Goal: Navigation & Orientation: Find specific page/section

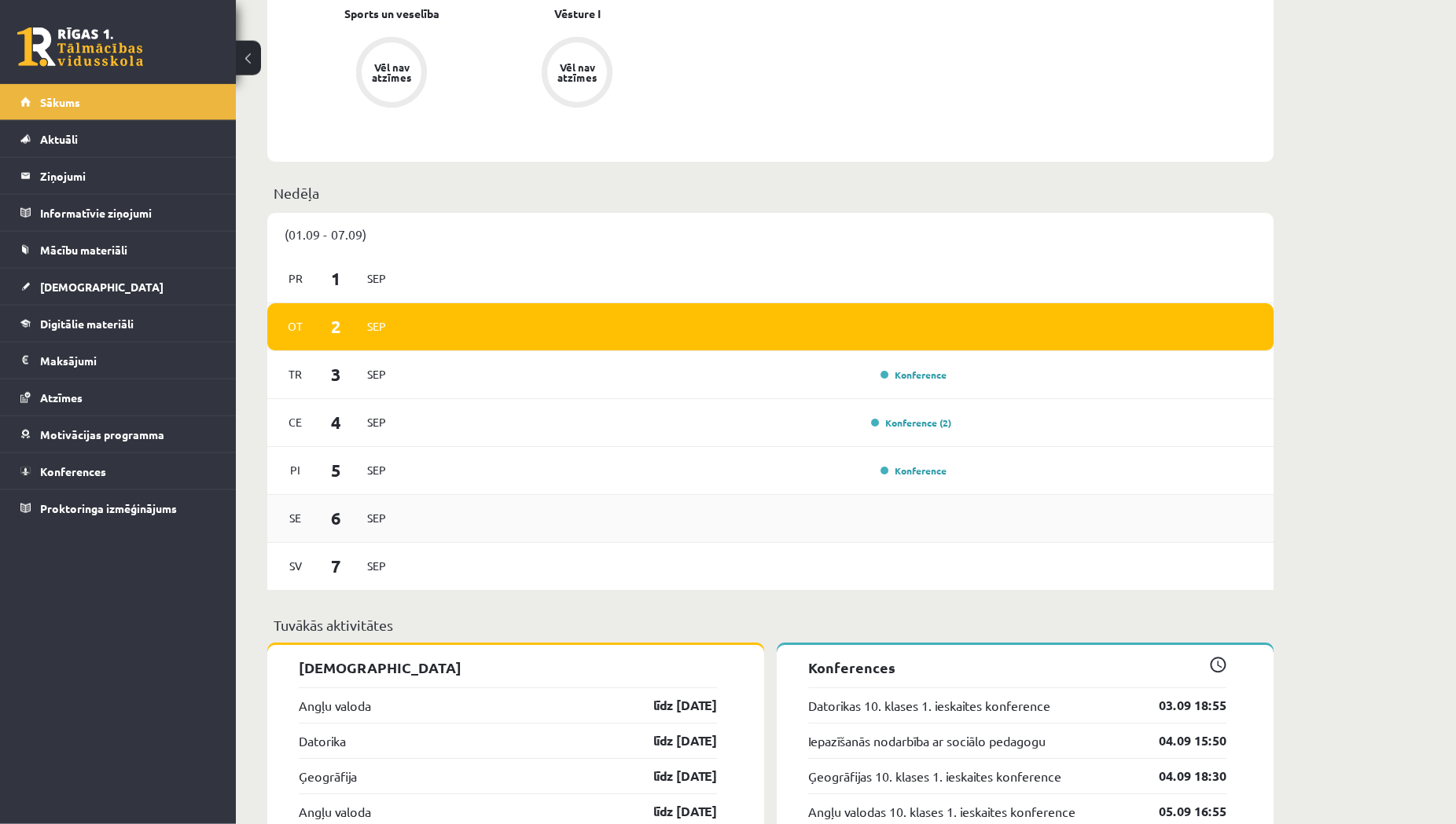
scroll to position [882, 0]
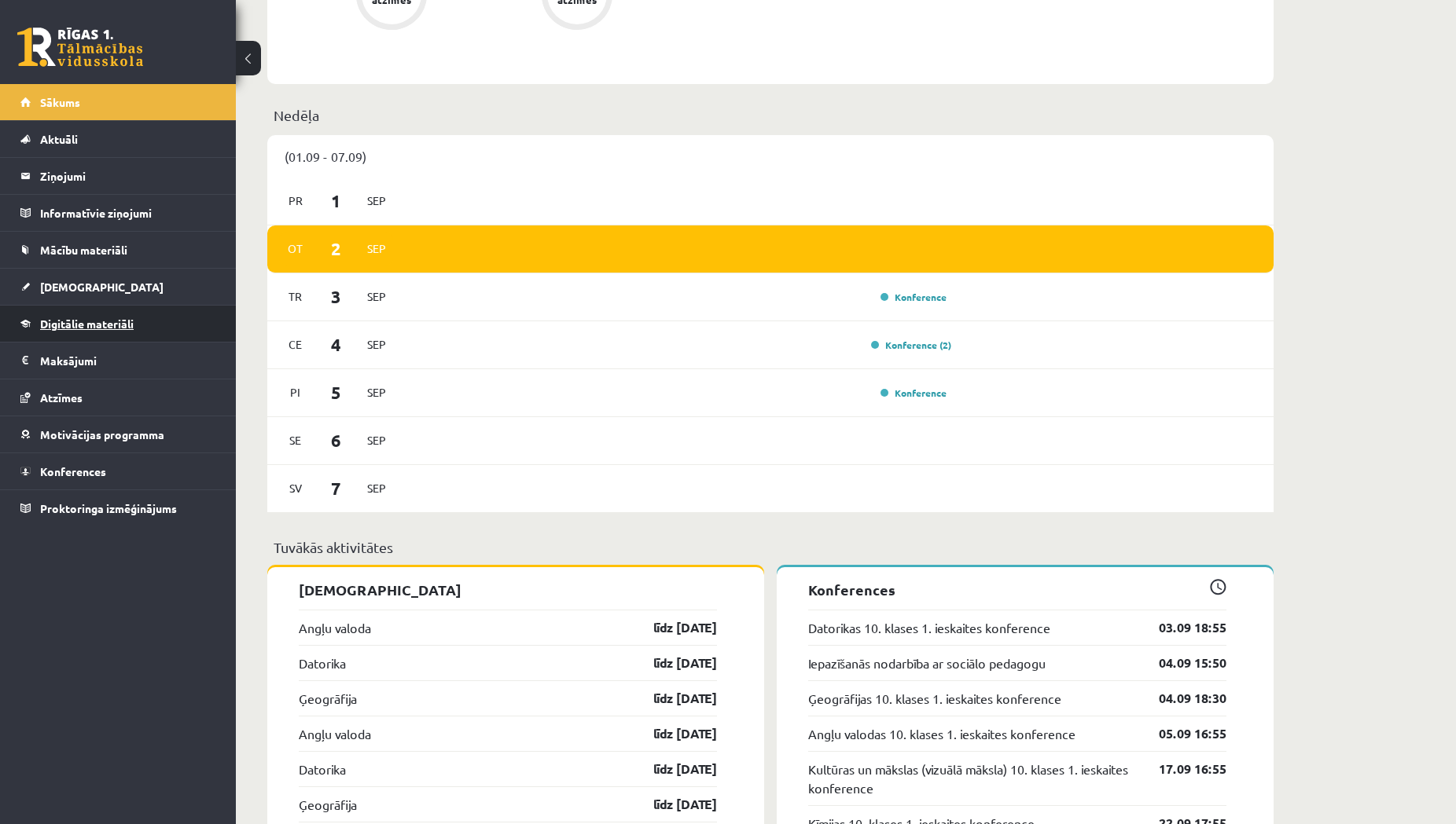
click at [94, 319] on span "Digitālie materiāli" at bounding box center [87, 323] width 93 height 14
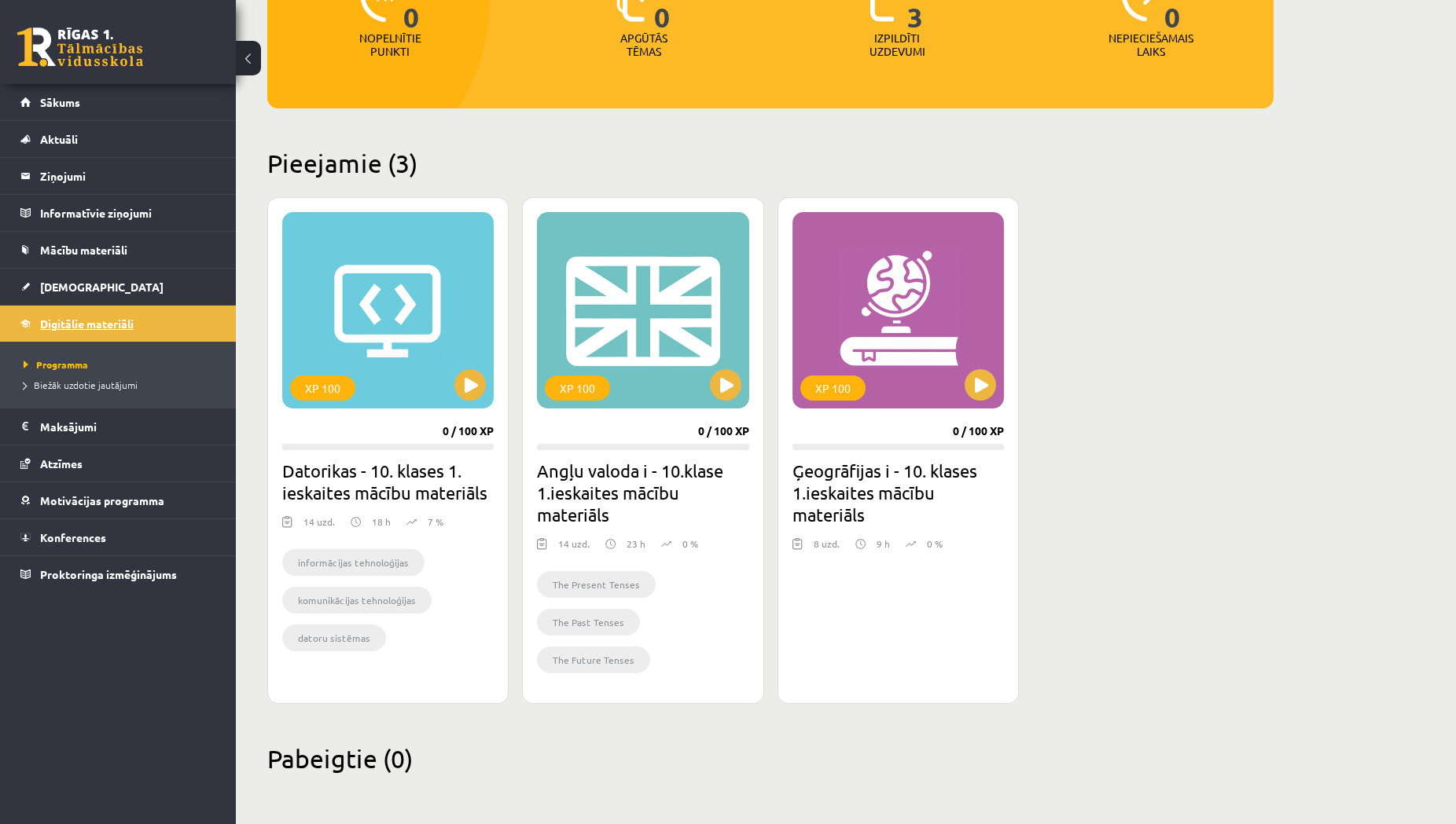
scroll to position [250, 0]
click at [474, 391] on button at bounding box center [470, 385] width 32 height 32
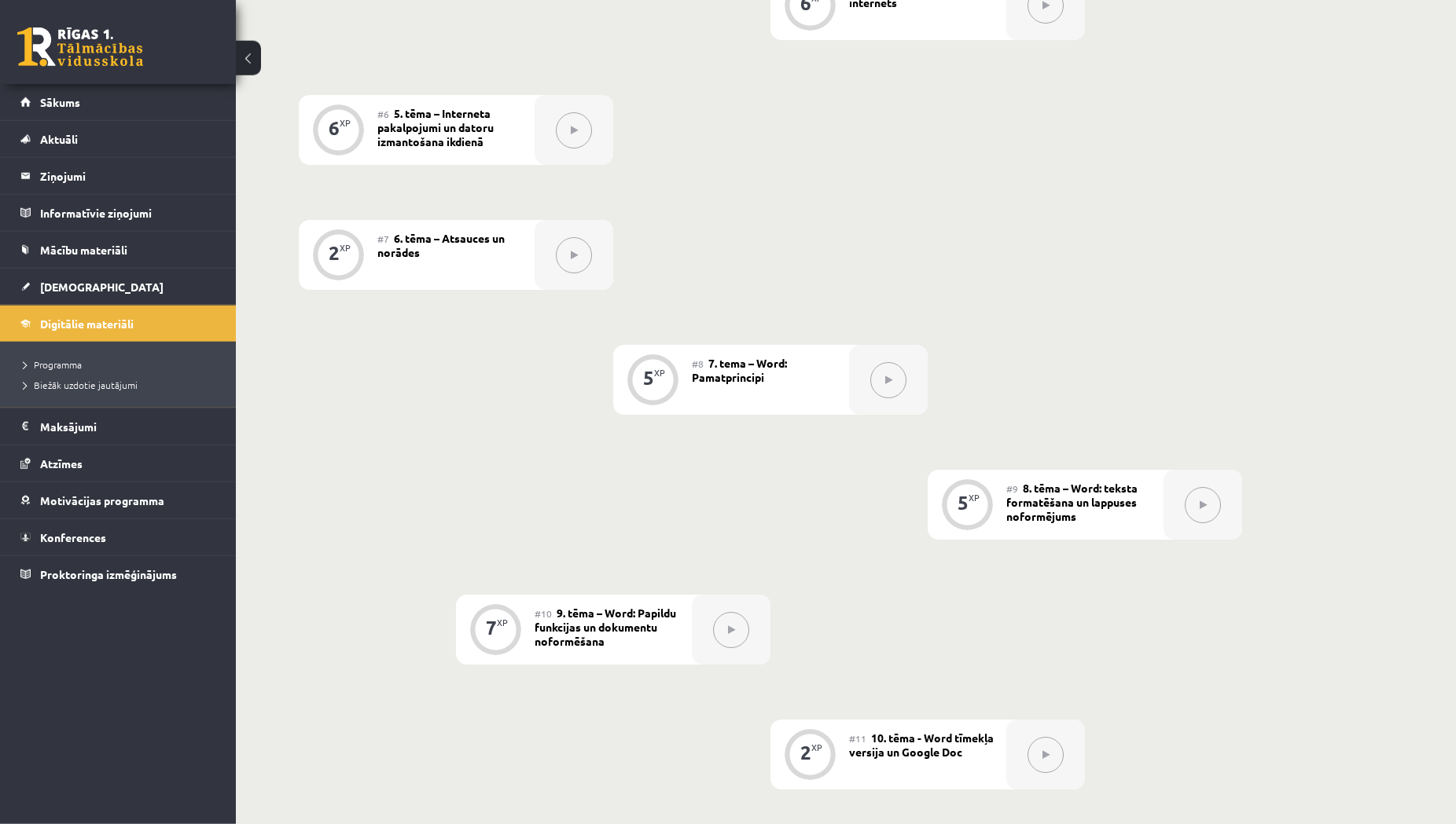
scroll to position [962, 0]
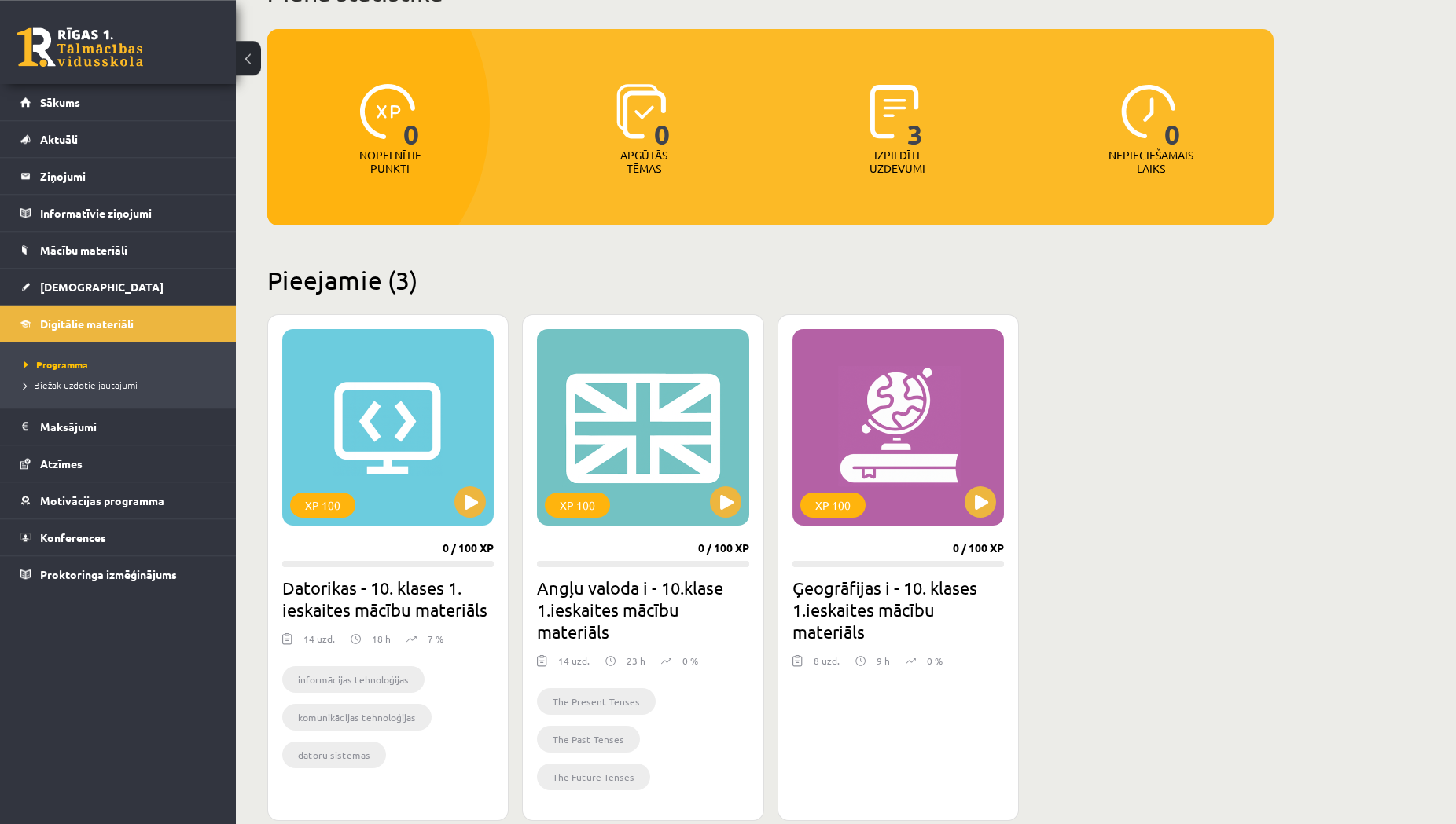
scroll to position [160, 0]
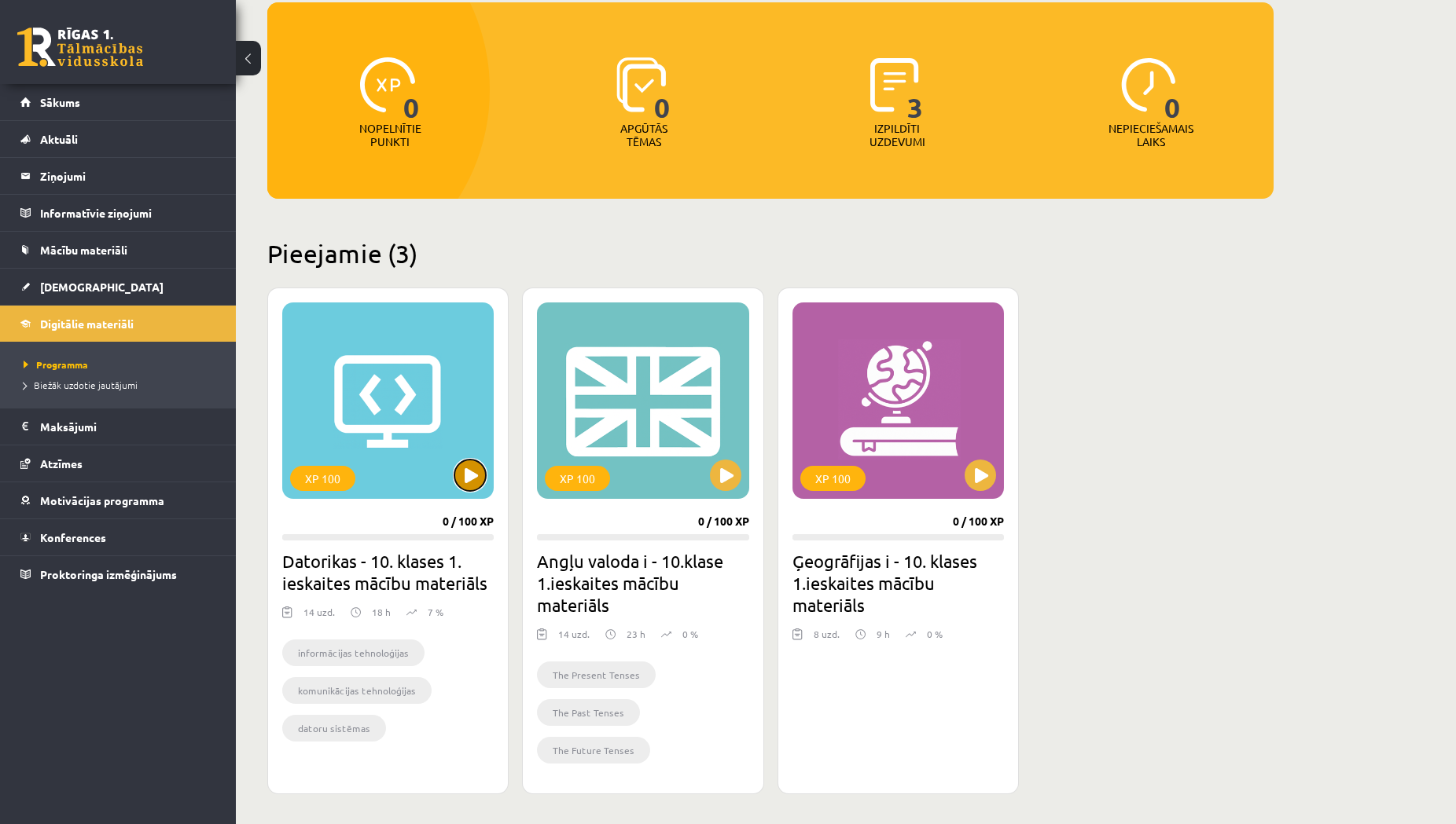
click at [467, 477] on button at bounding box center [470, 476] width 32 height 32
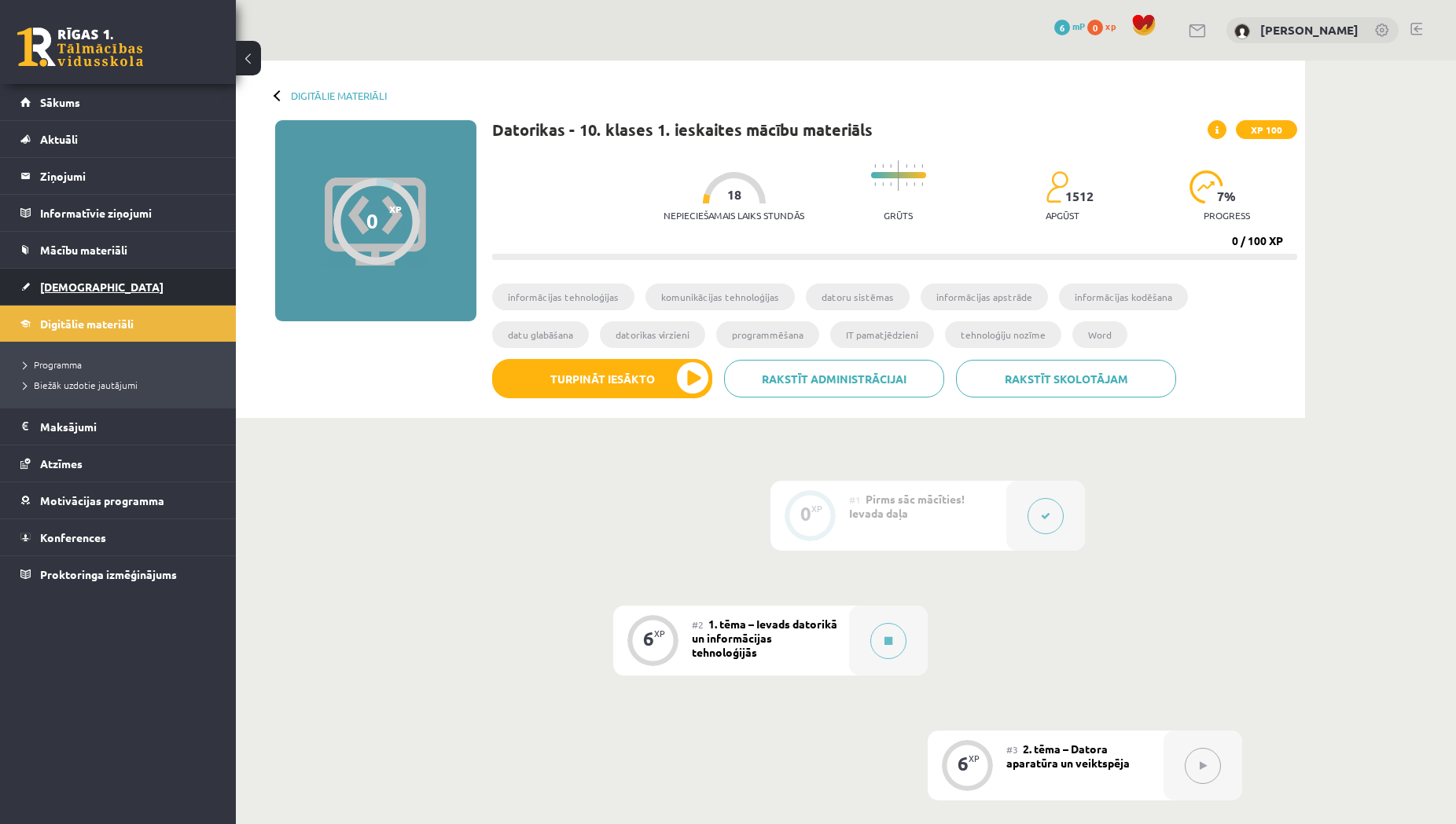
click at [63, 291] on span "[DEMOGRAPHIC_DATA]" at bounding box center [102, 286] width 124 height 14
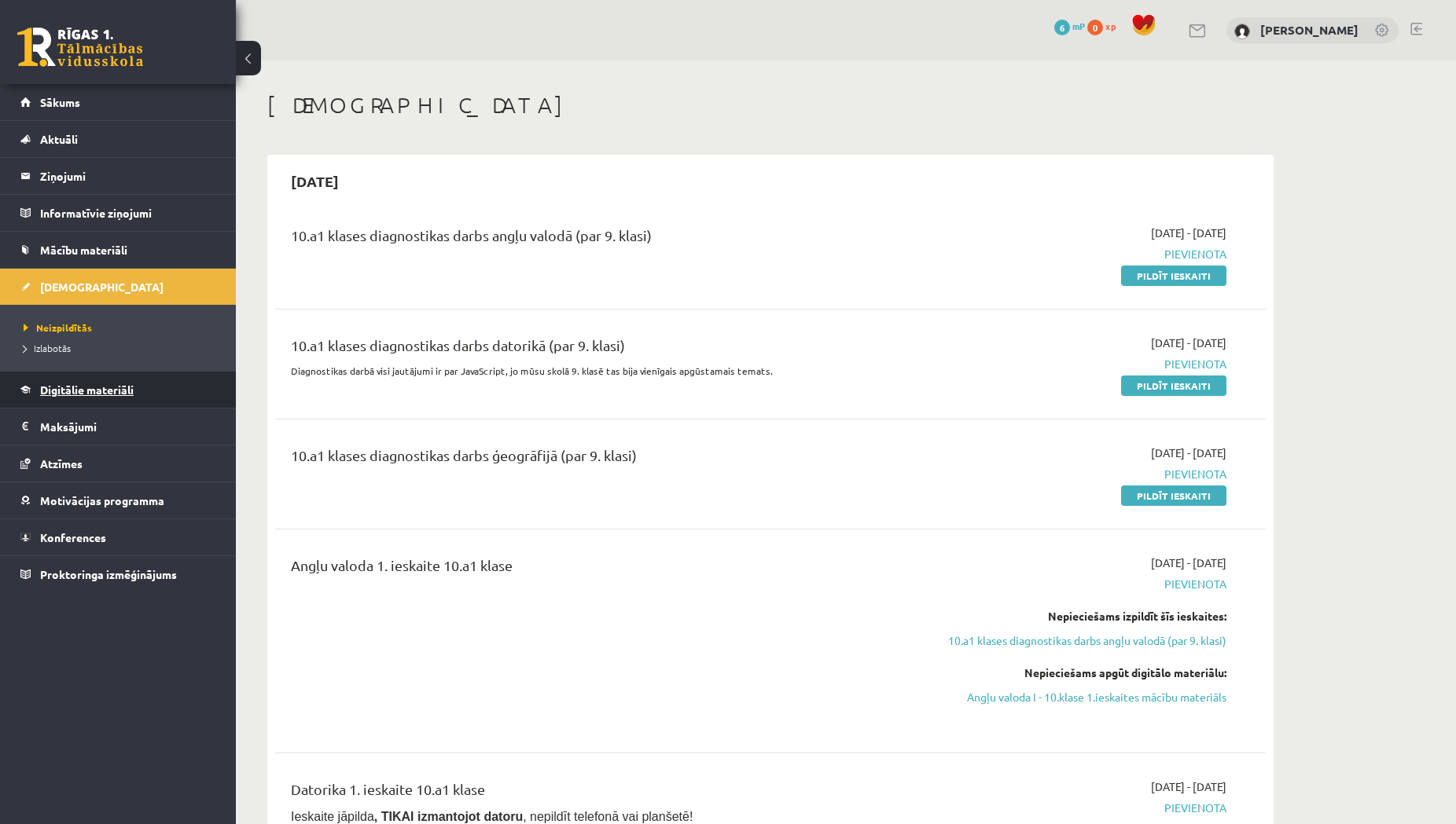
click at [88, 385] on span "Digitālie materiāli" at bounding box center [87, 389] width 93 height 14
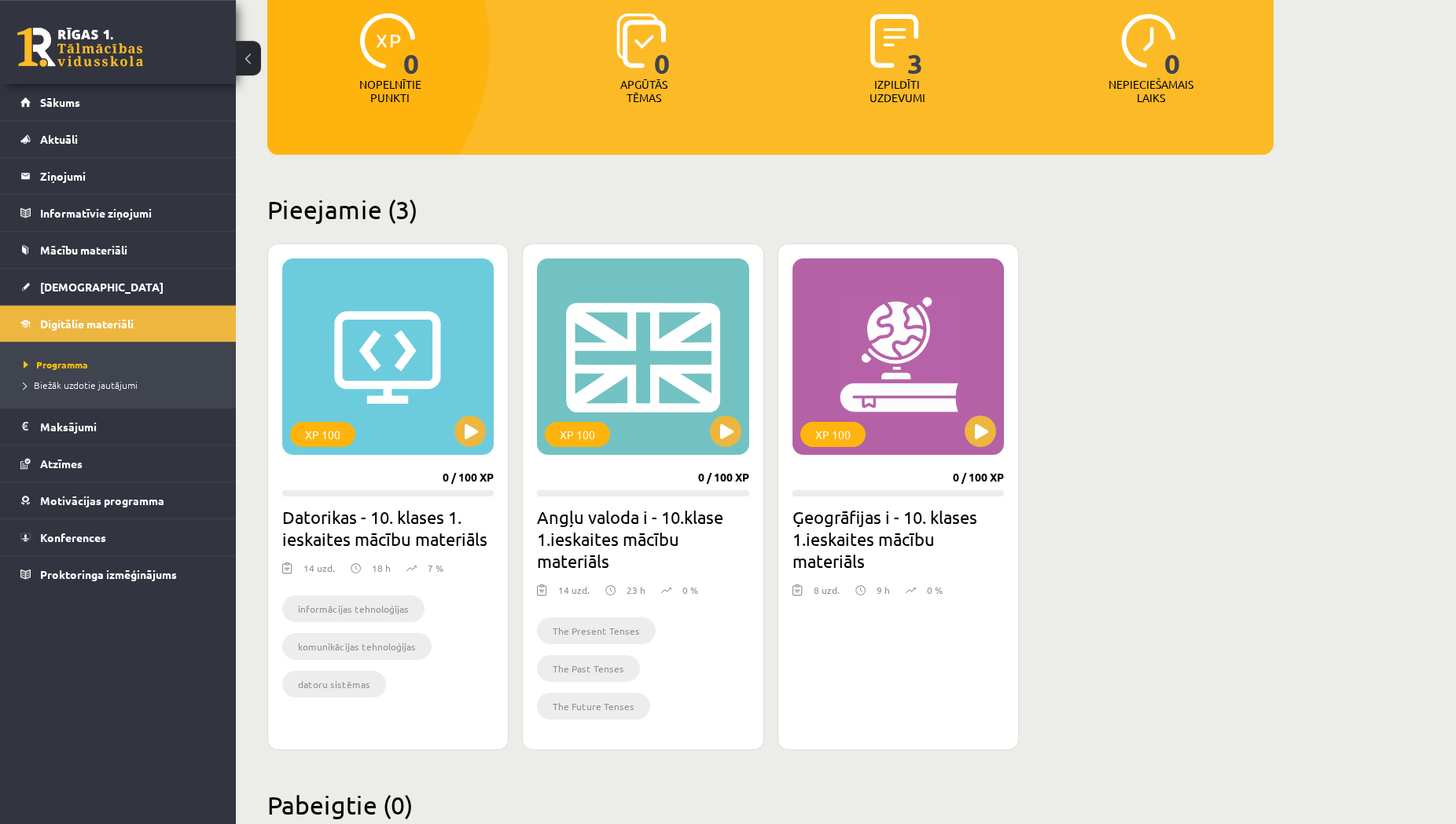
scroll to position [250, 0]
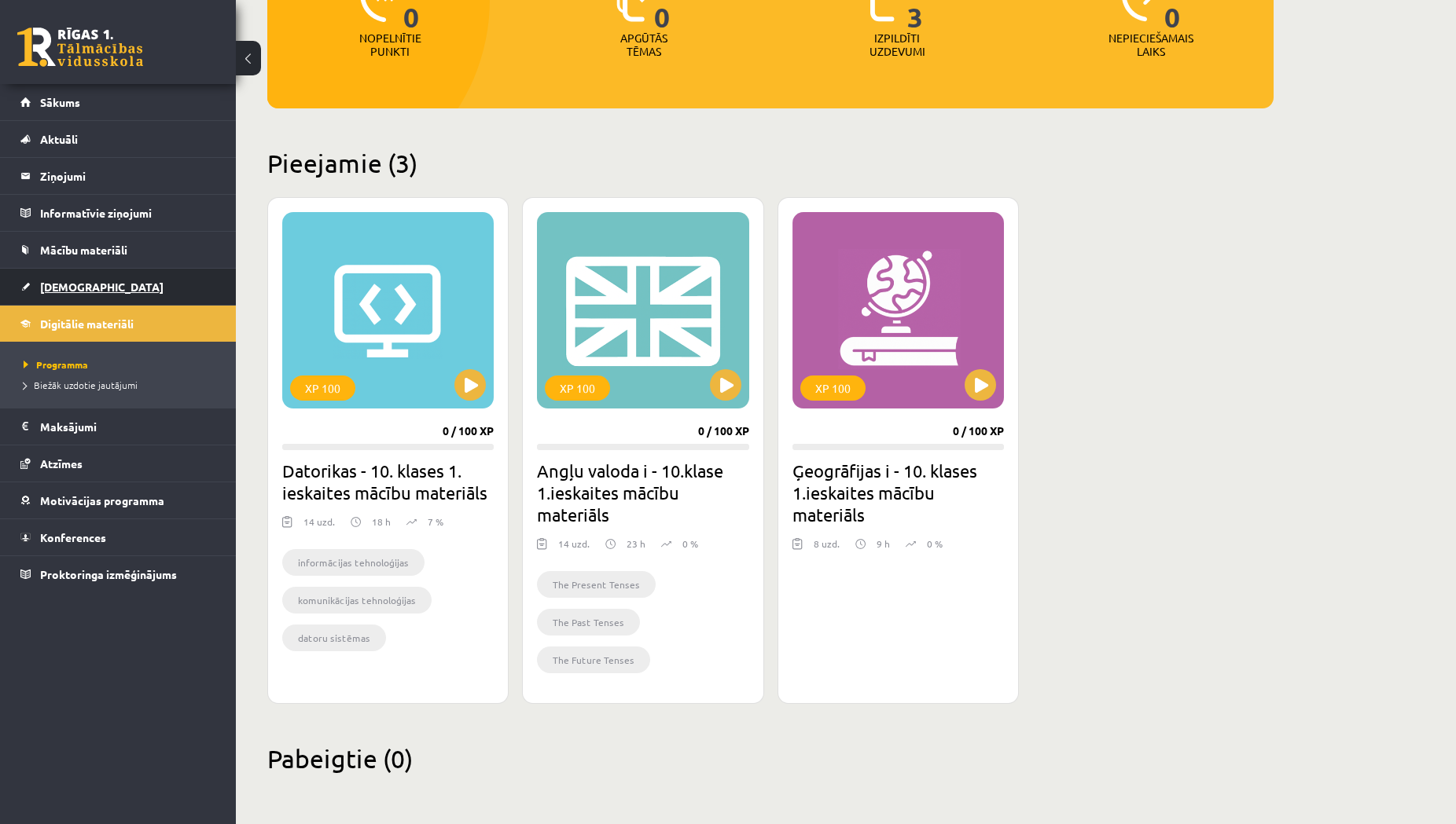
click at [61, 290] on span "[DEMOGRAPHIC_DATA]" at bounding box center [102, 286] width 124 height 14
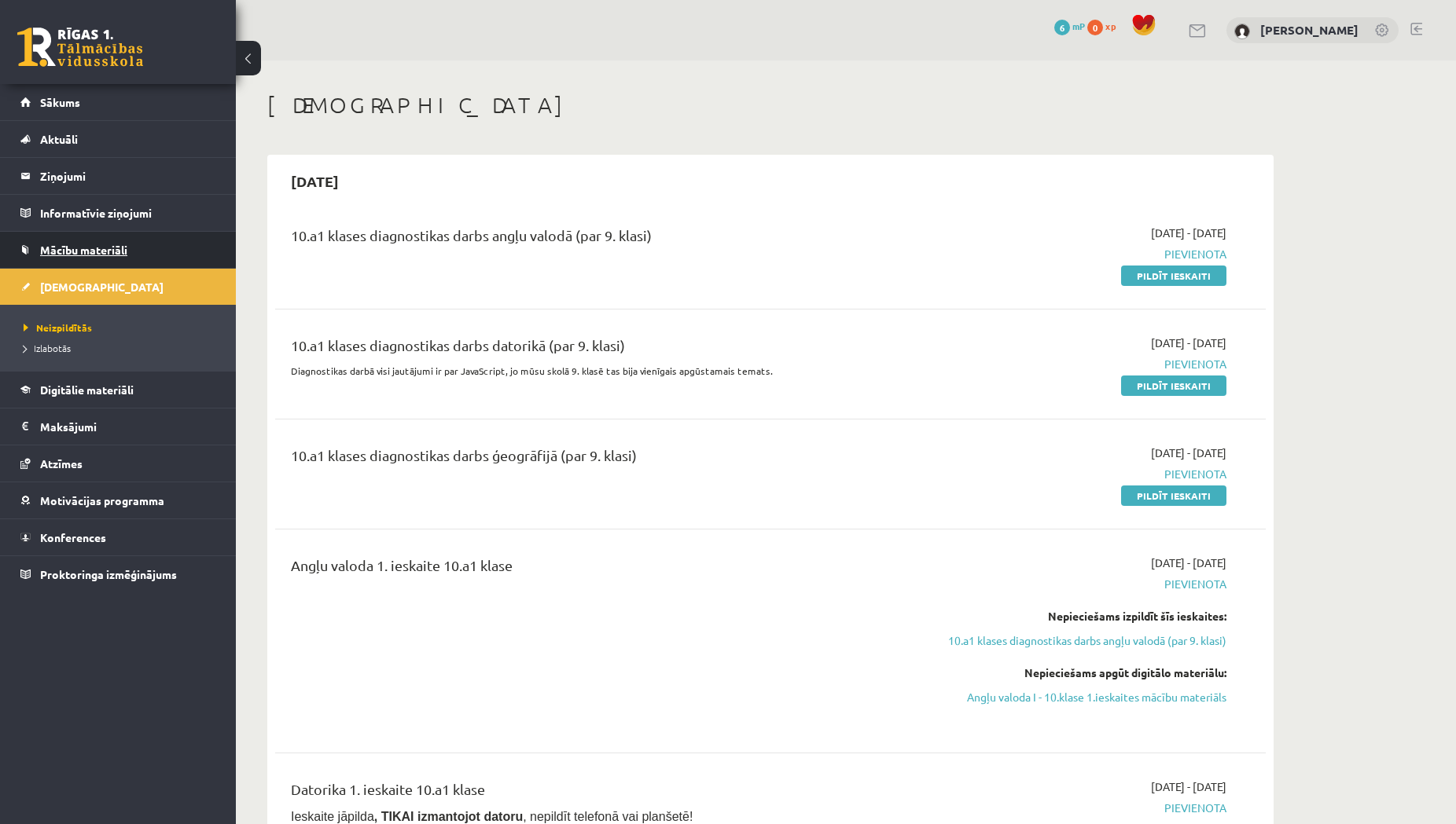
click at [65, 239] on link "Mācību materiāli" at bounding box center [118, 250] width 196 height 36
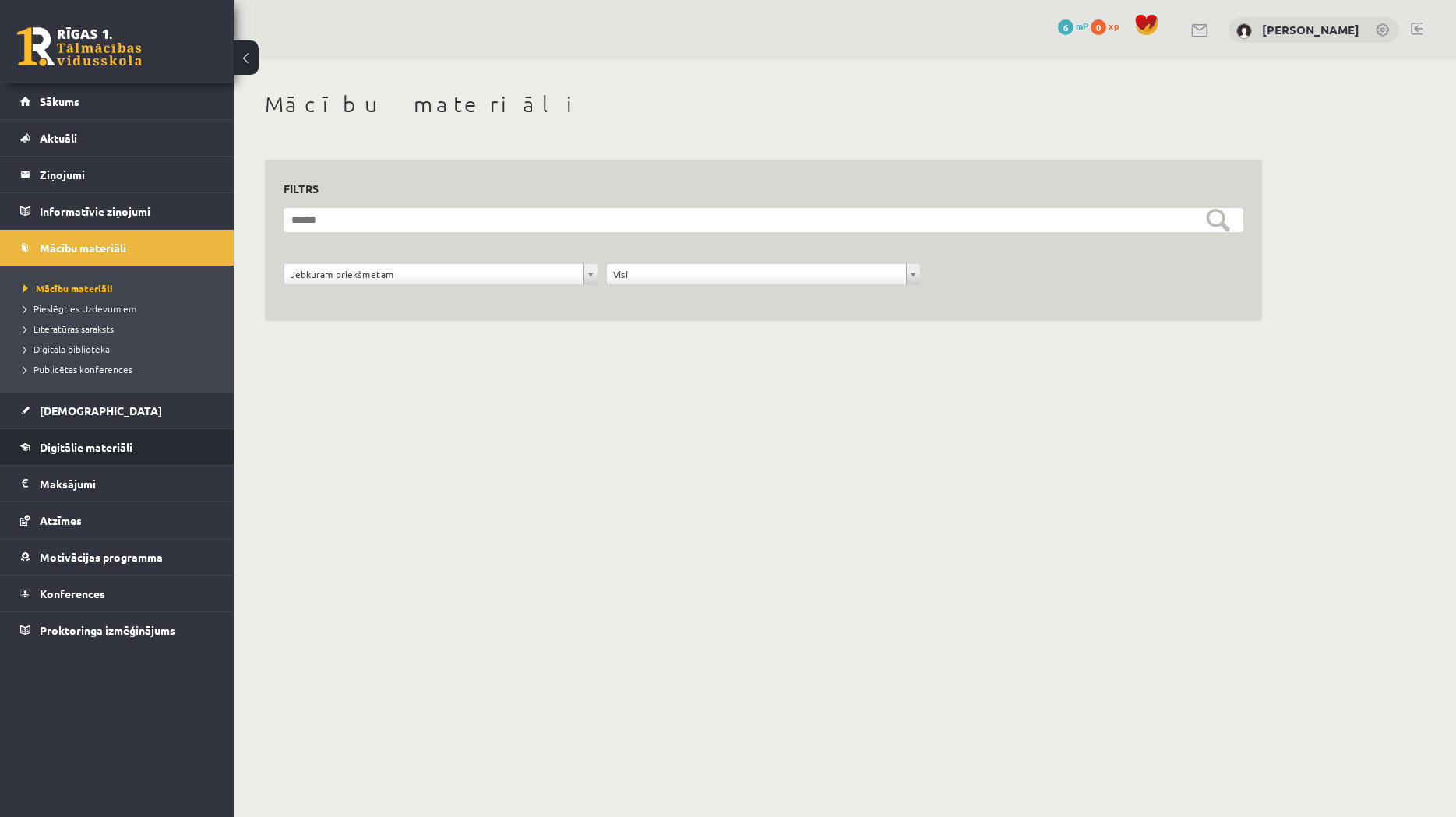
click at [71, 453] on link "Digitālie materiāli" at bounding box center [117, 447] width 194 height 36
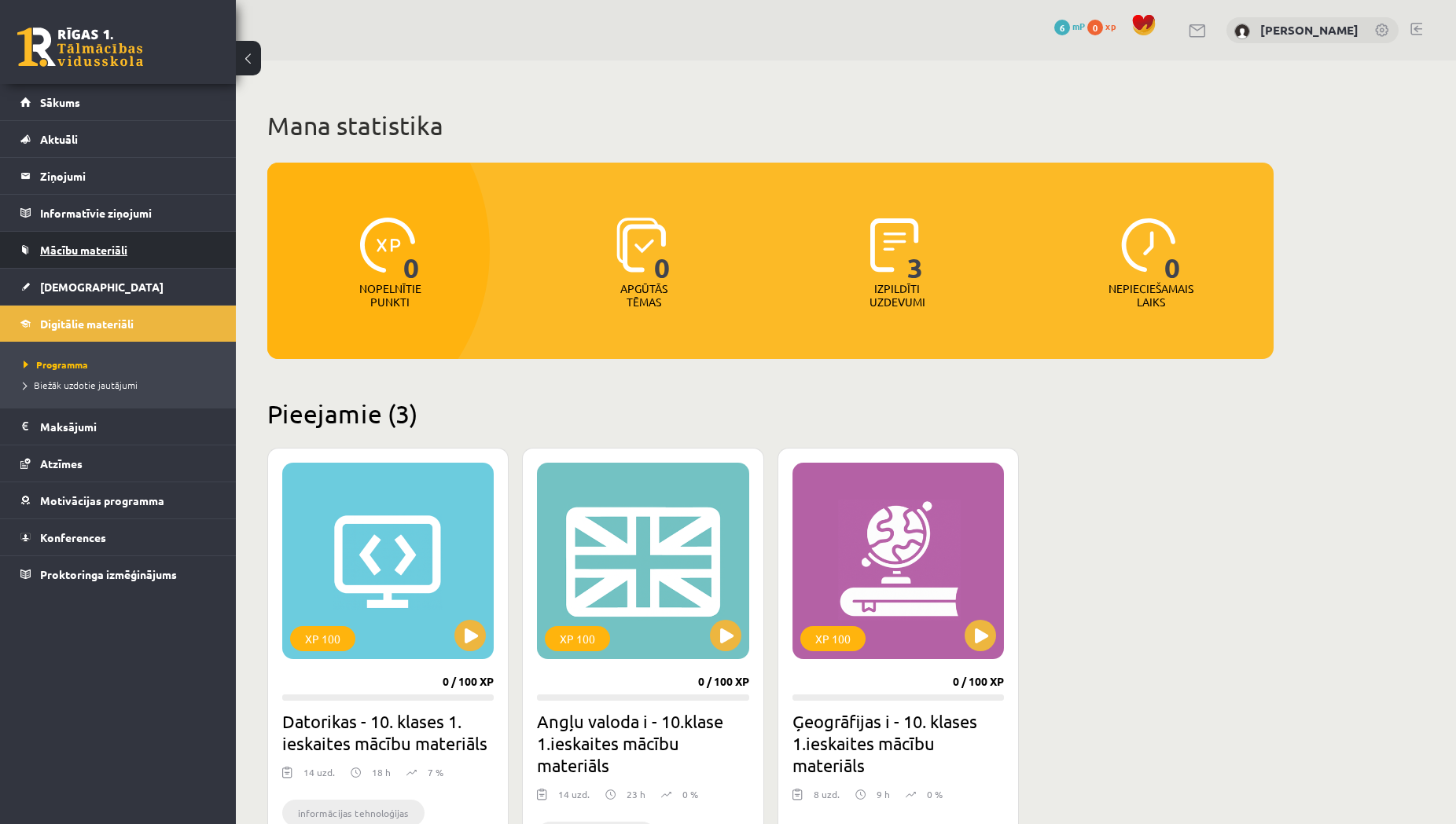
click at [104, 250] on span "Mācību materiāli" at bounding box center [84, 250] width 88 height 14
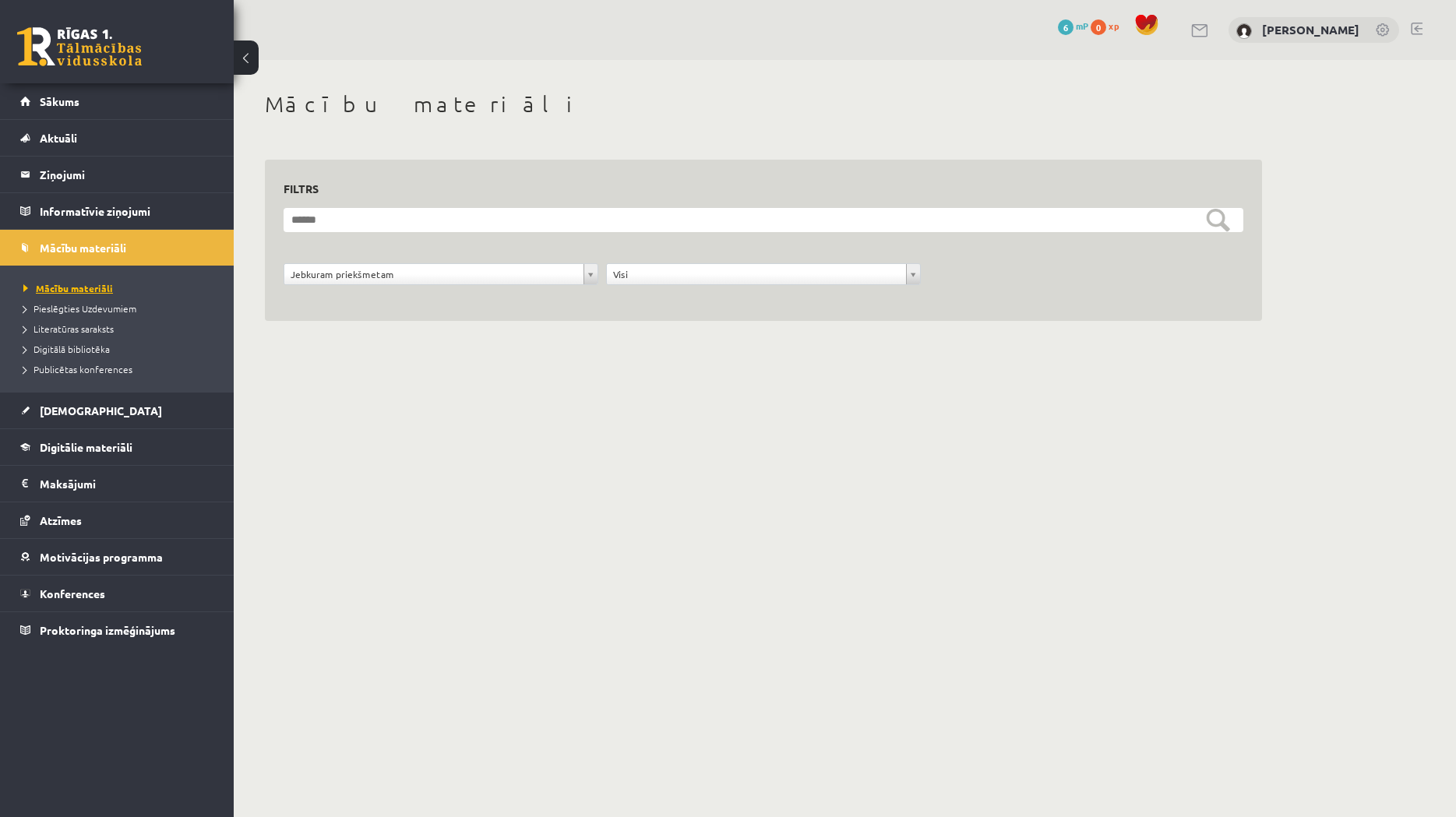
click at [47, 282] on link "Mācību materiāli" at bounding box center [120, 288] width 195 height 14
click at [57, 332] on span "Literatūras saraksts" at bounding box center [68, 329] width 90 height 13
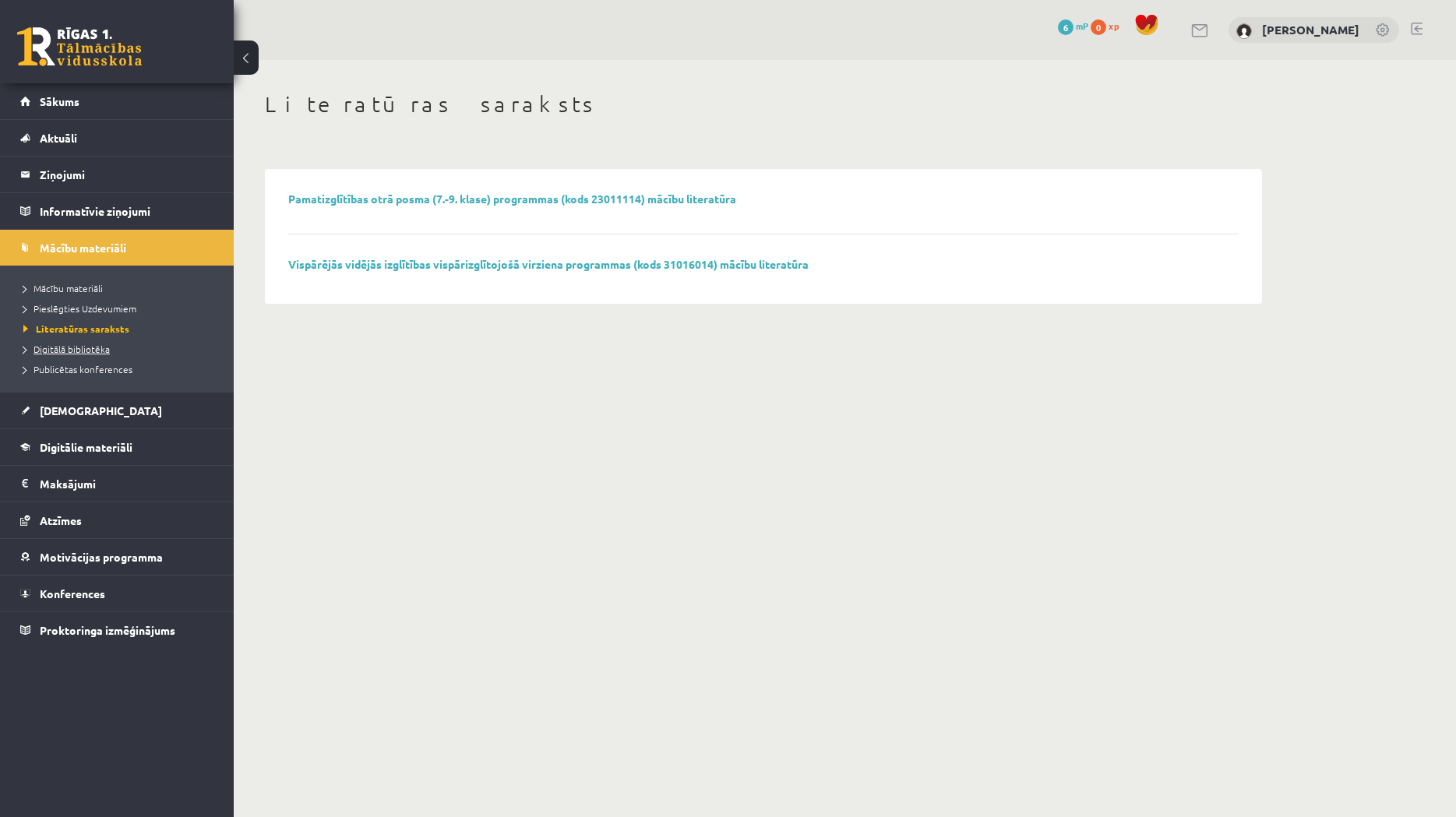
click at [63, 353] on span "Digitālā bibliotēka" at bounding box center [66, 349] width 87 height 13
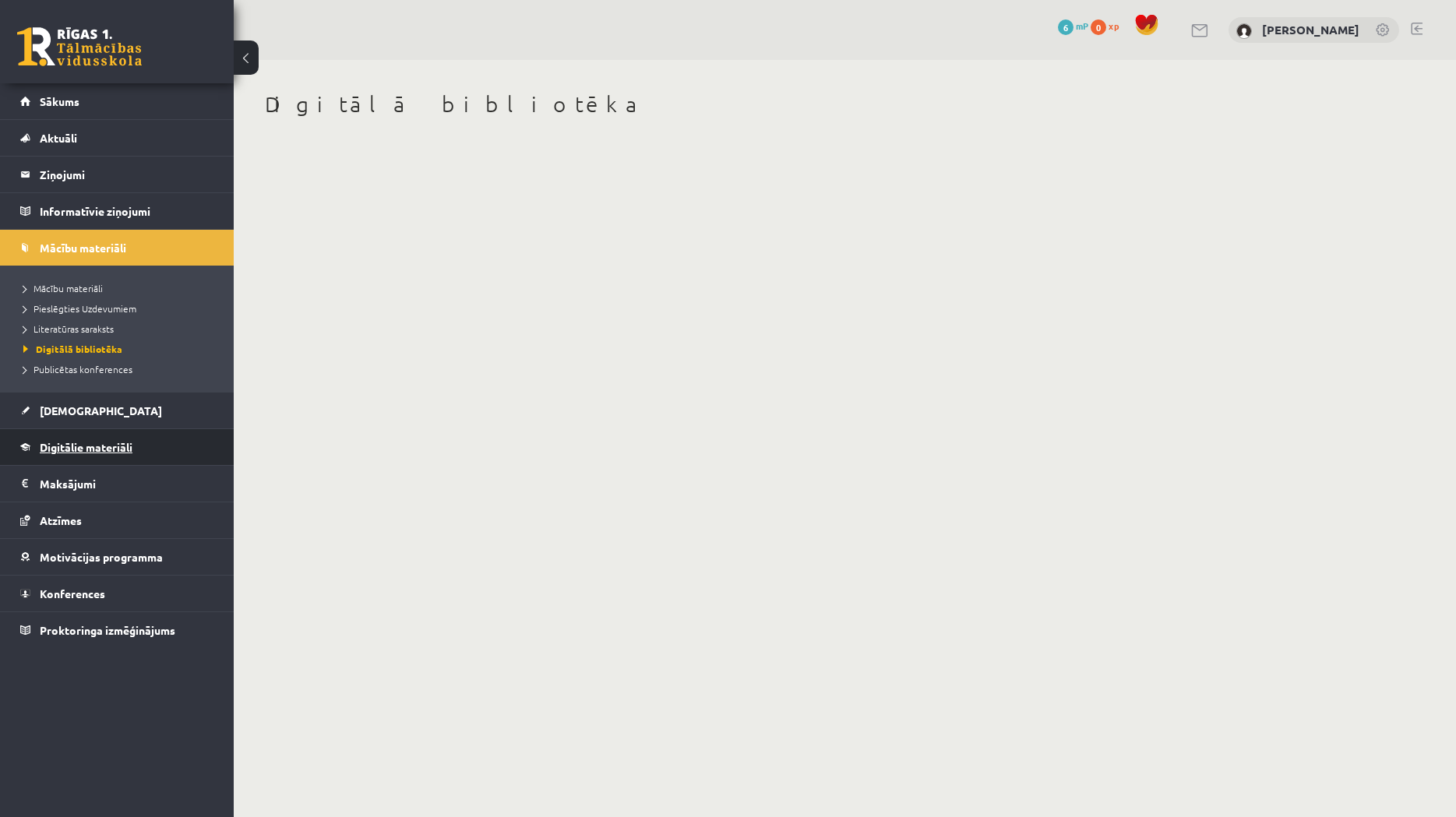
click at [71, 451] on span "Digitālie materiāli" at bounding box center [86, 447] width 92 height 14
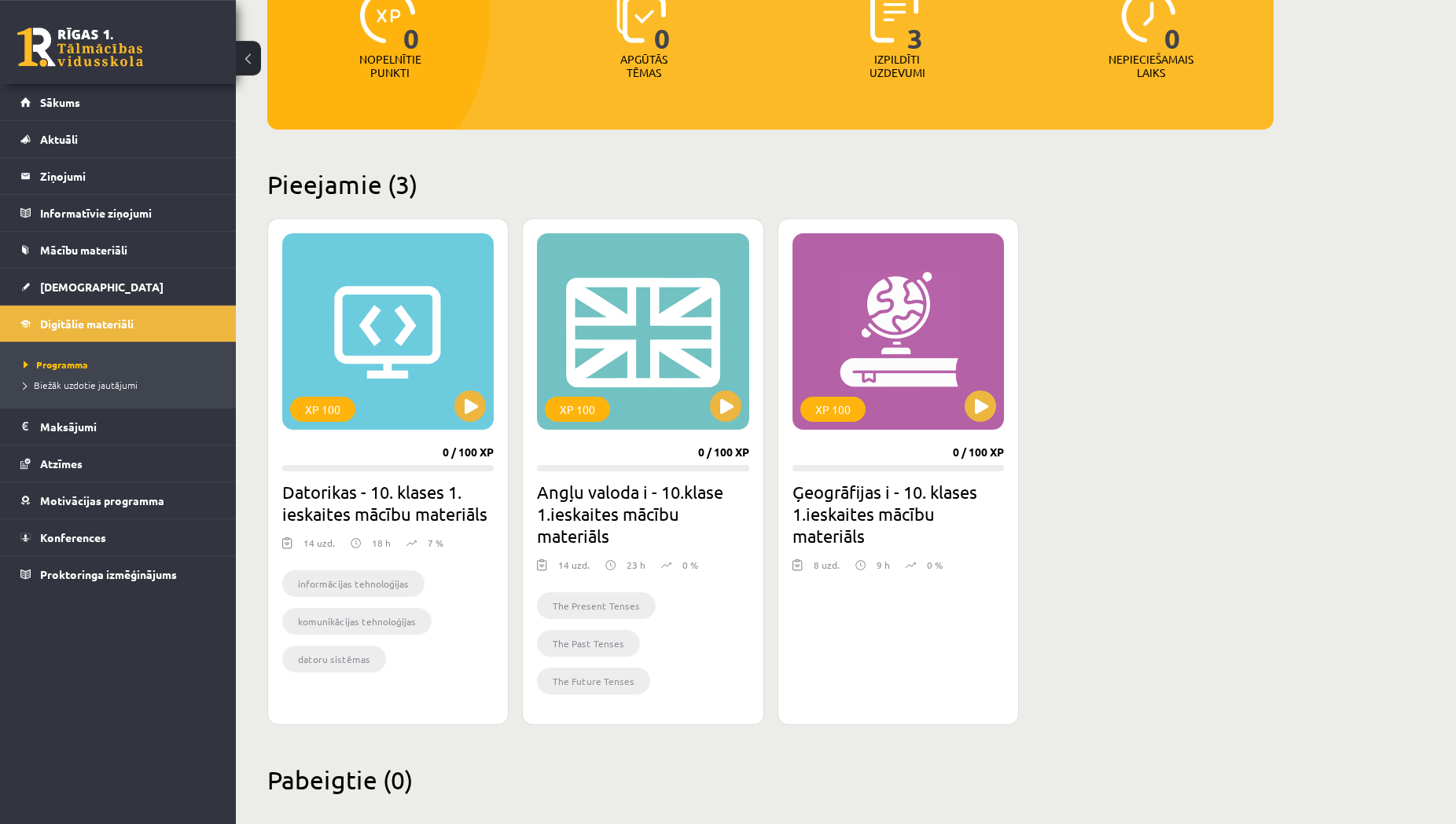
scroll to position [240, 0]
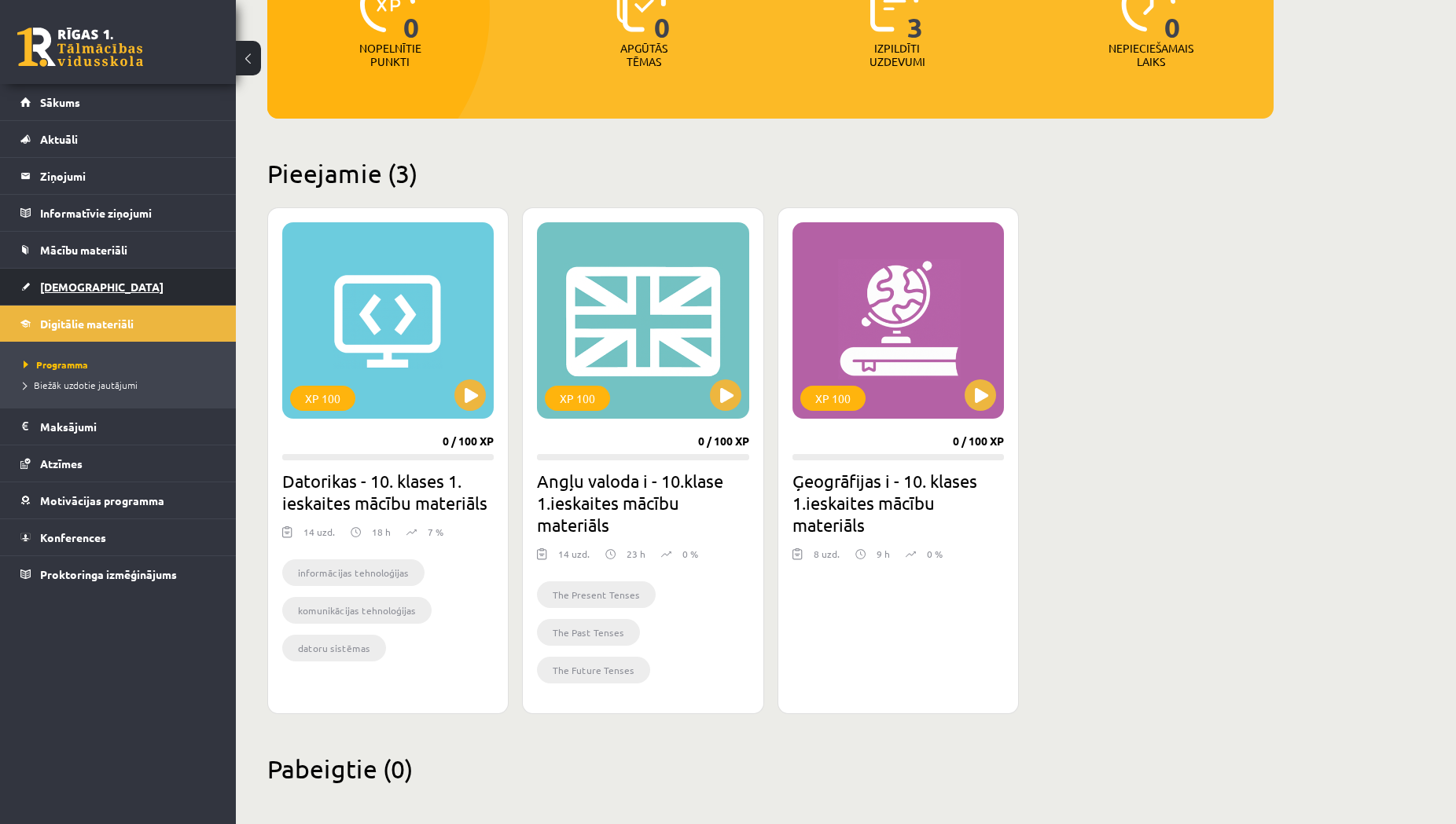
click at [61, 290] on span "[DEMOGRAPHIC_DATA]" at bounding box center [102, 286] width 124 height 14
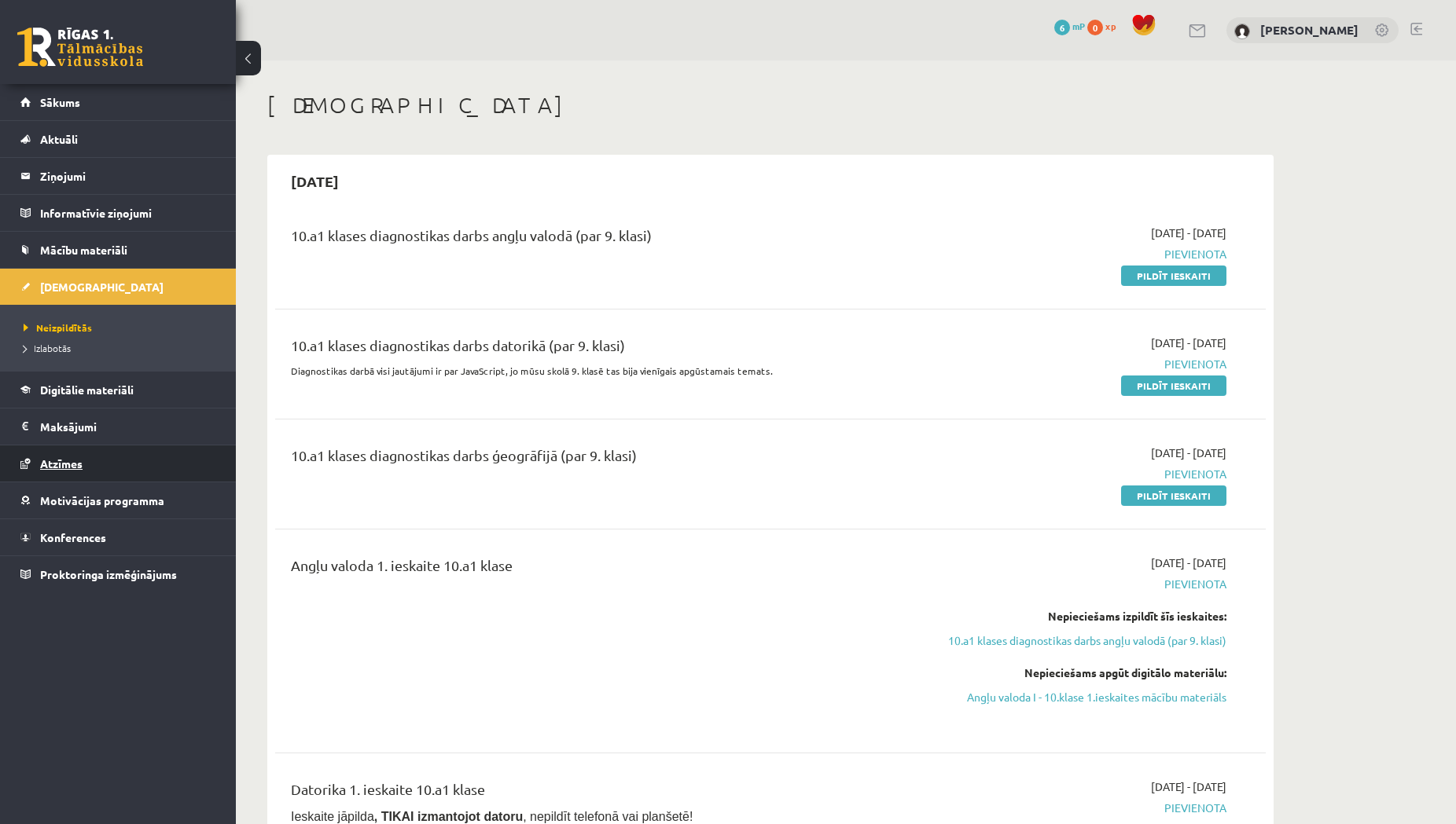
click at [64, 457] on span "Atzīmes" at bounding box center [61, 463] width 43 height 14
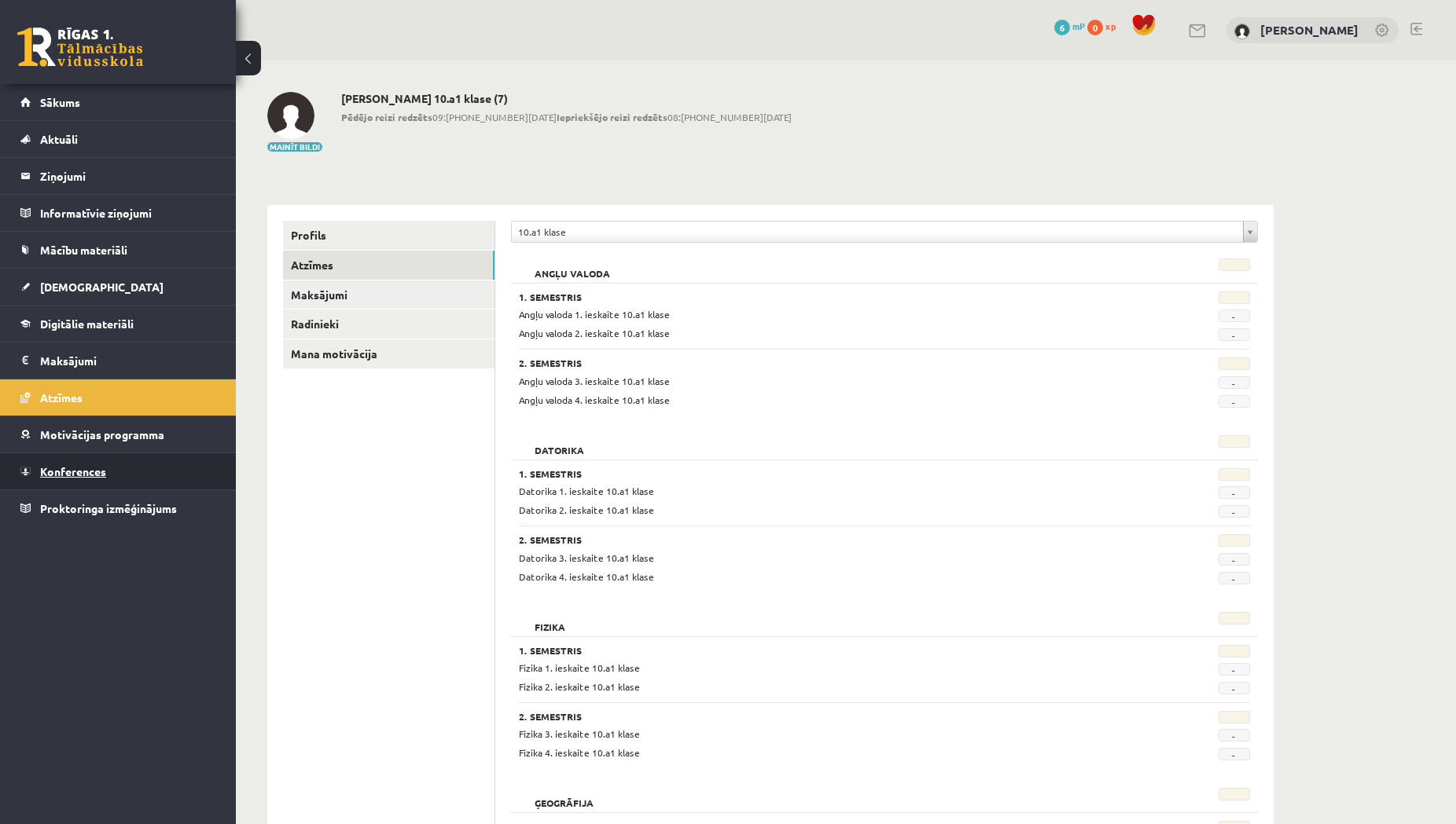
click at [83, 466] on span "Konferences" at bounding box center [73, 471] width 66 height 14
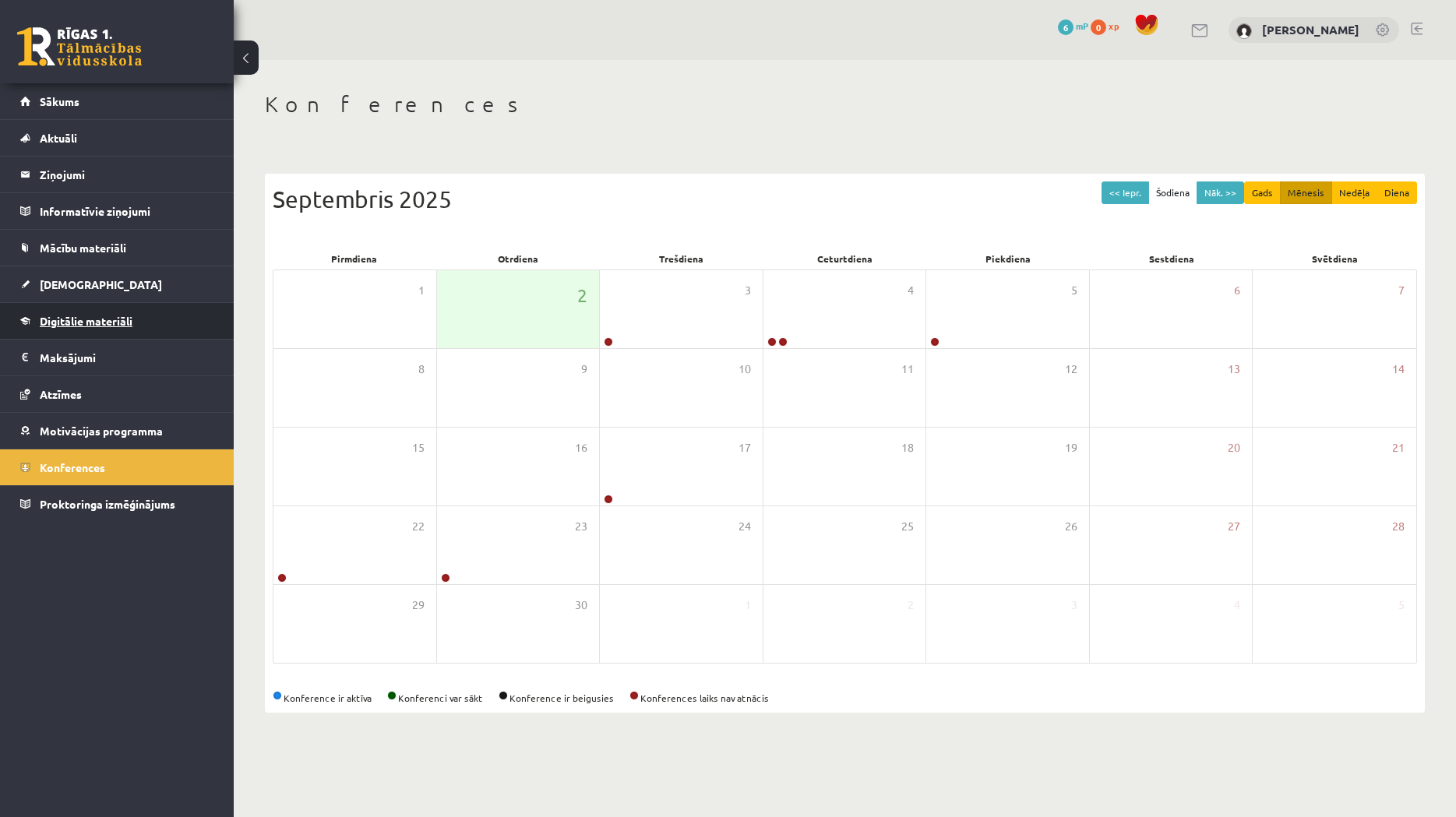
click at [72, 328] on link "Digitālie materiāli" at bounding box center [117, 320] width 194 height 36
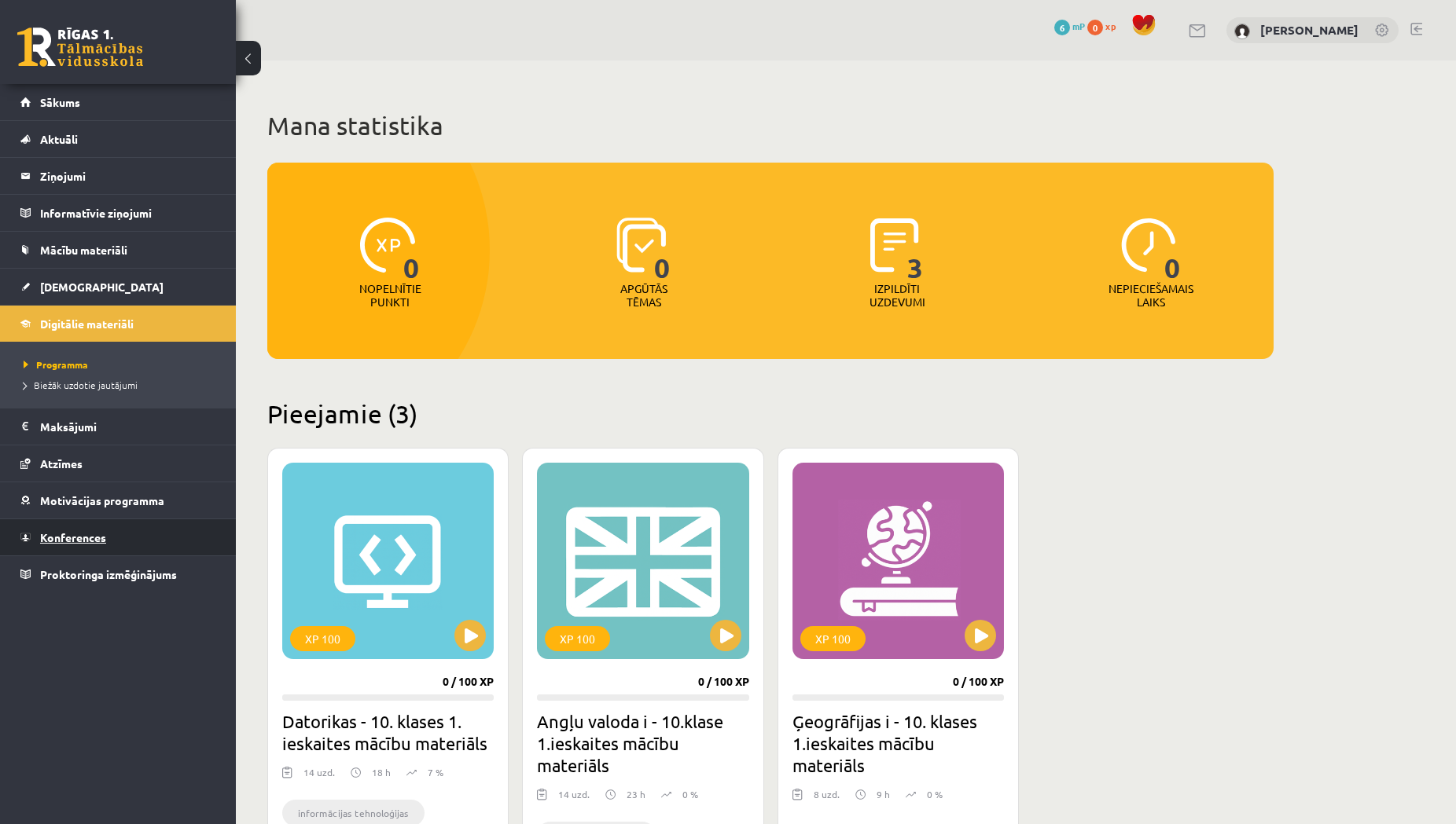
click at [73, 540] on span "Konferences" at bounding box center [73, 537] width 66 height 14
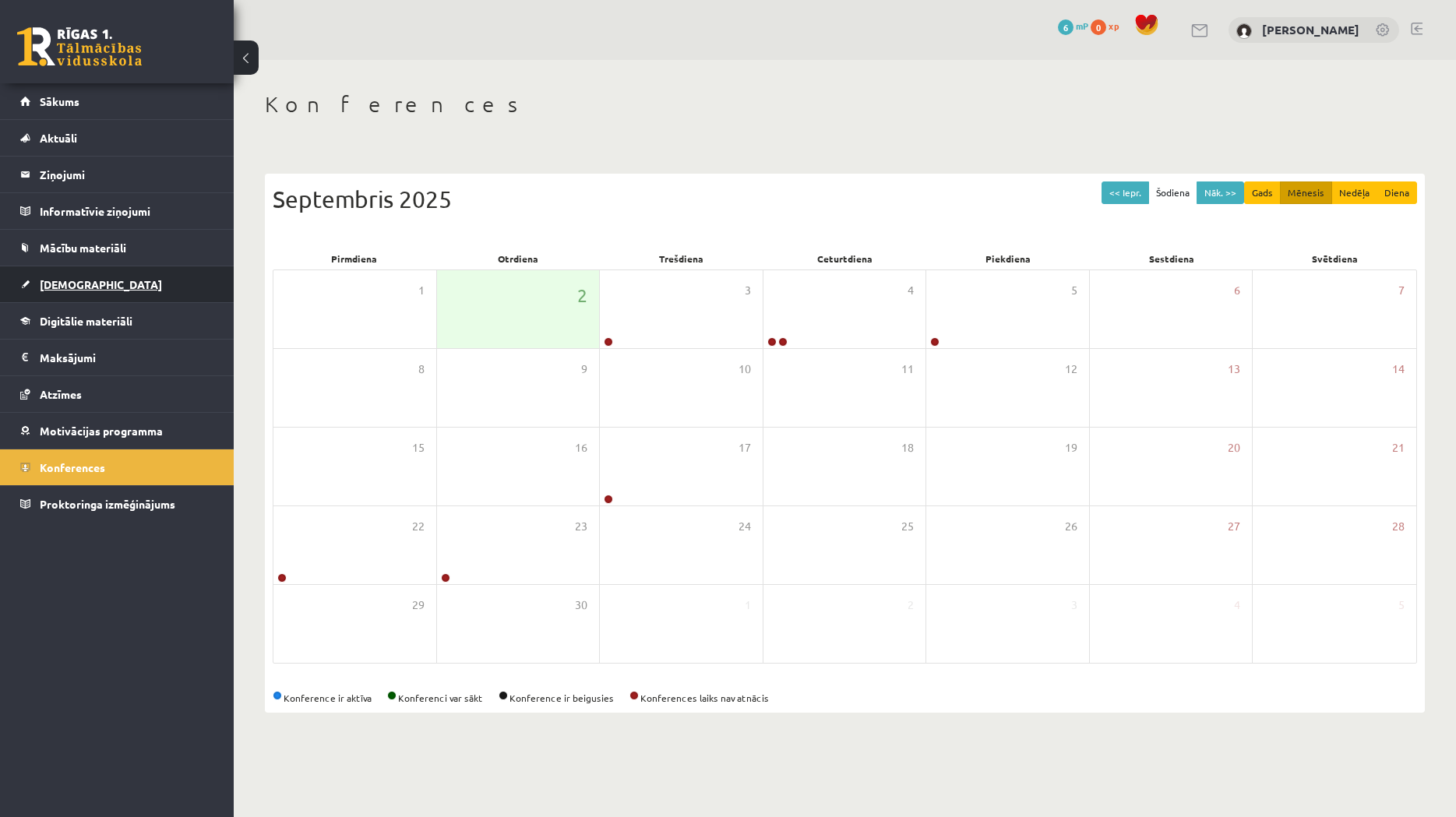
click at [67, 274] on link "[DEMOGRAPHIC_DATA]" at bounding box center [117, 284] width 194 height 36
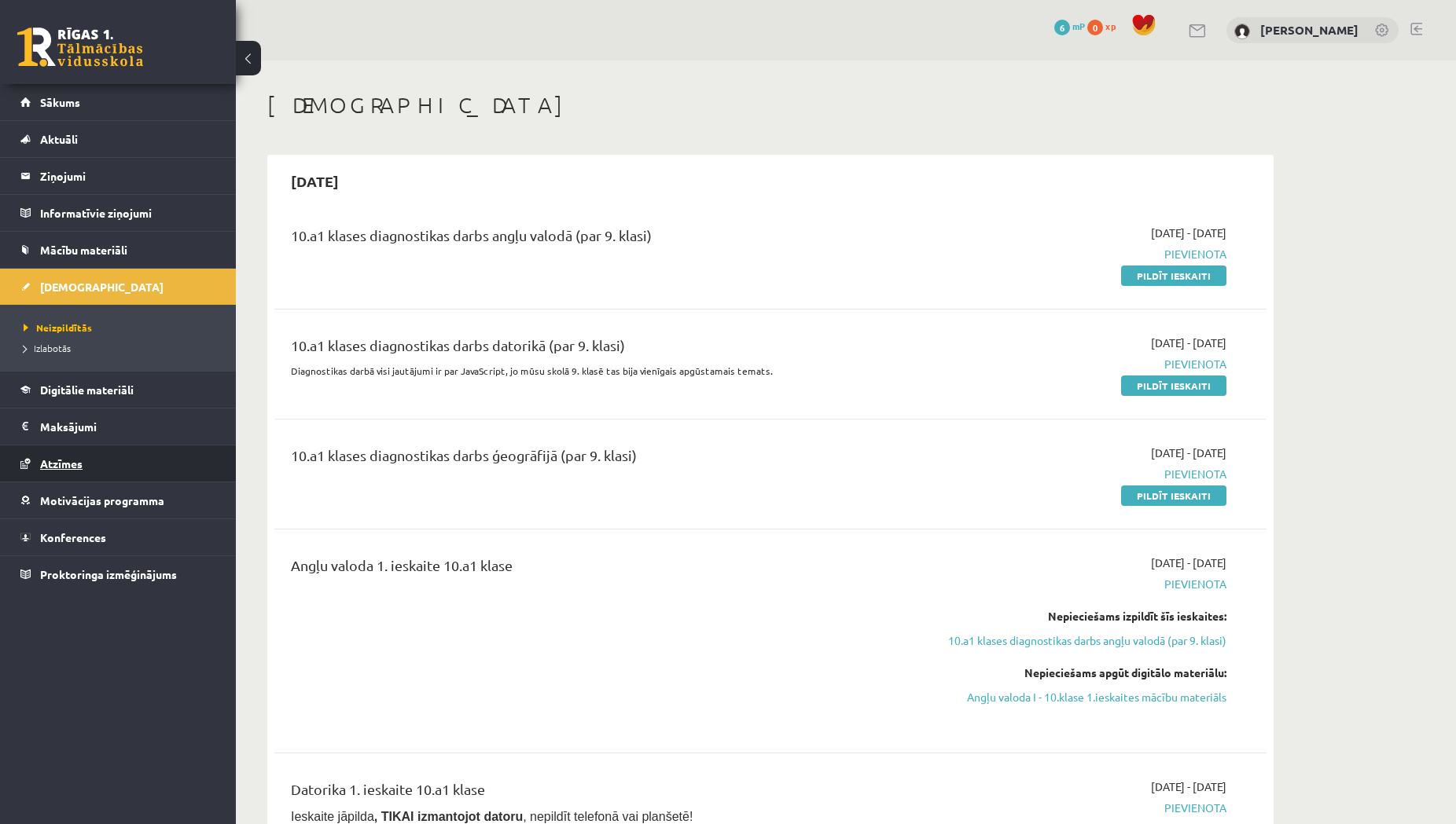
click at [78, 464] on span "Atzīmes" at bounding box center [61, 463] width 43 height 14
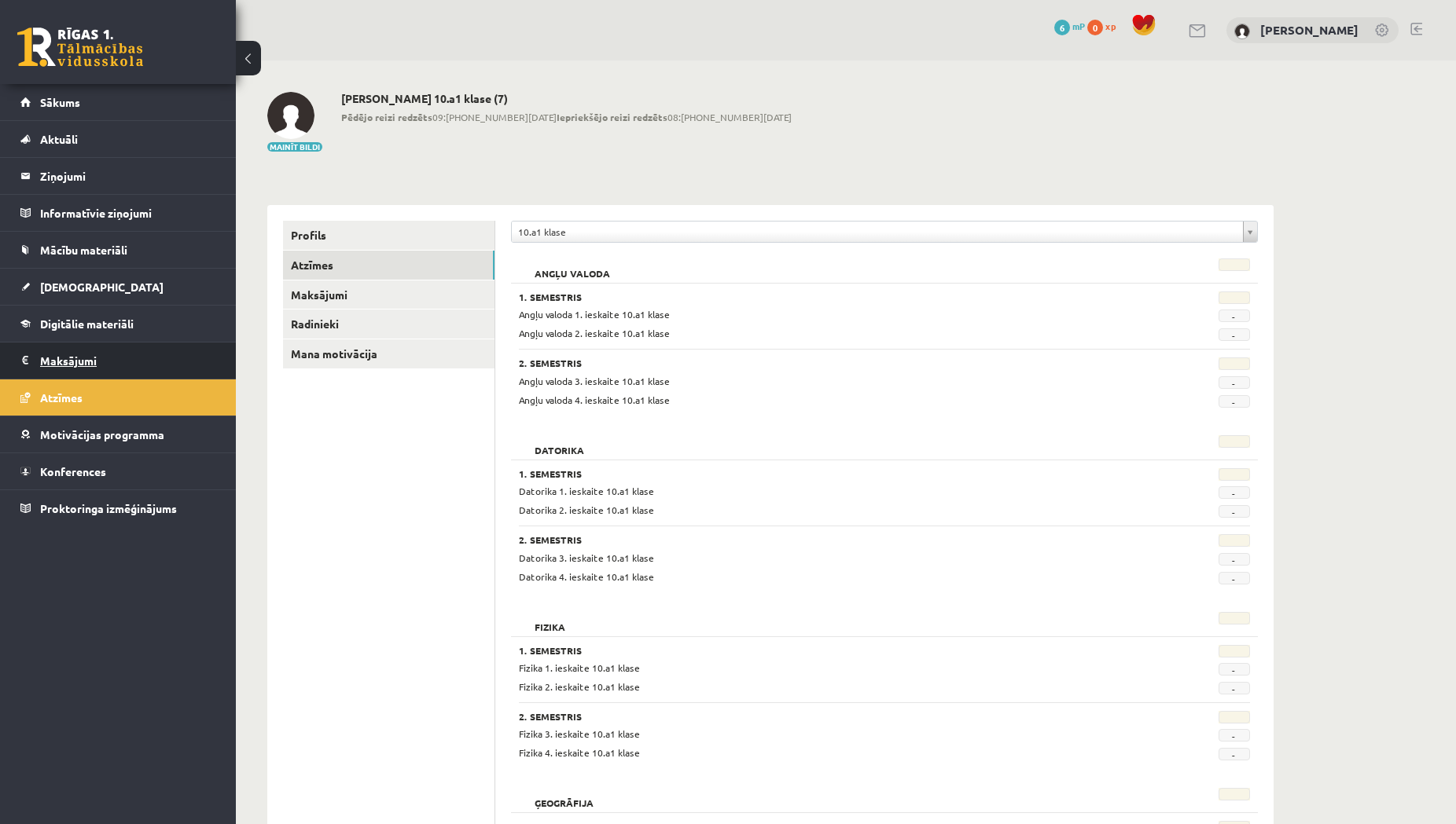
click at [78, 363] on legend "Maksājumi 0" at bounding box center [128, 360] width 176 height 36
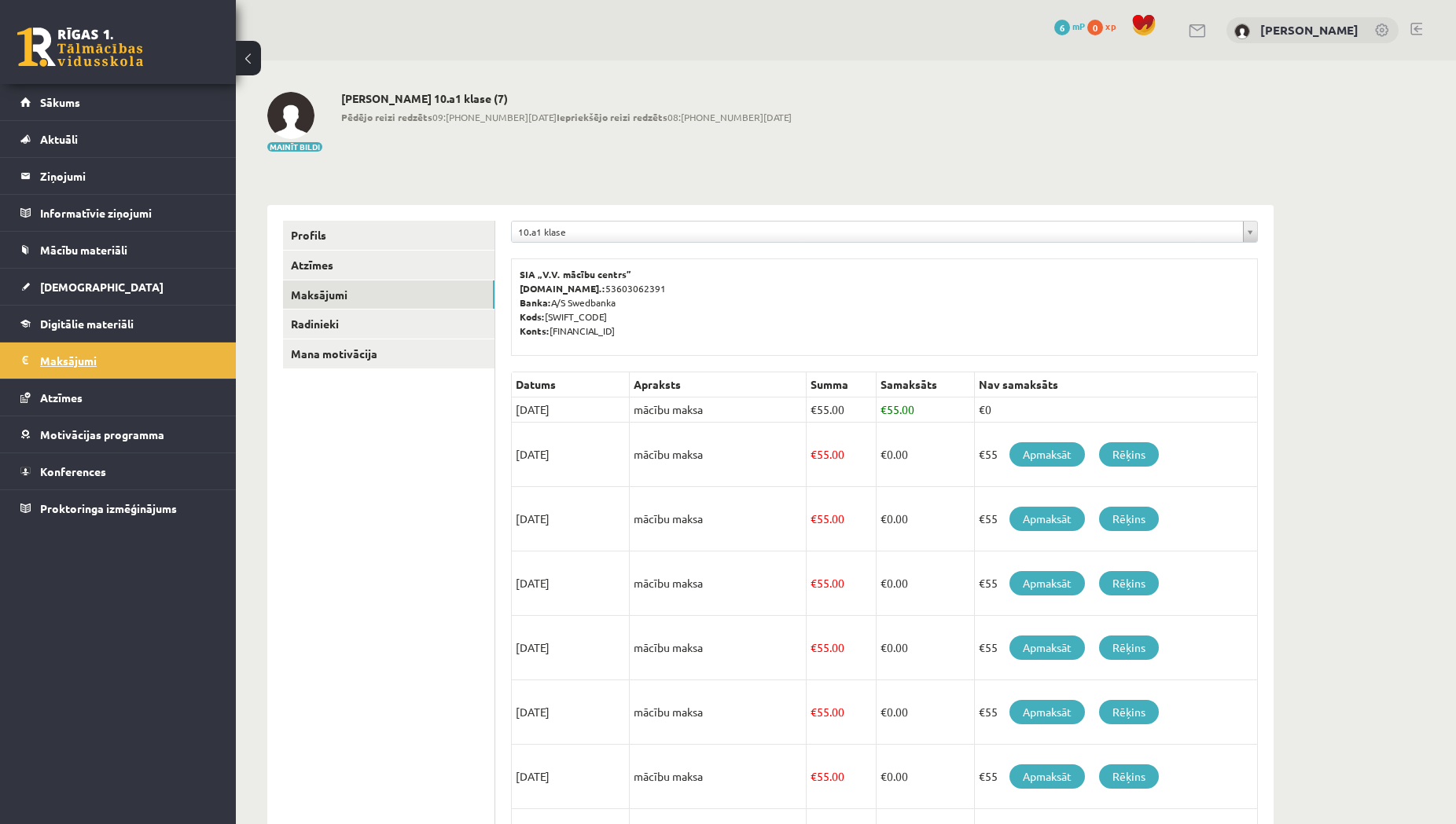
click at [85, 320] on span "Digitālie materiāli" at bounding box center [87, 323] width 93 height 14
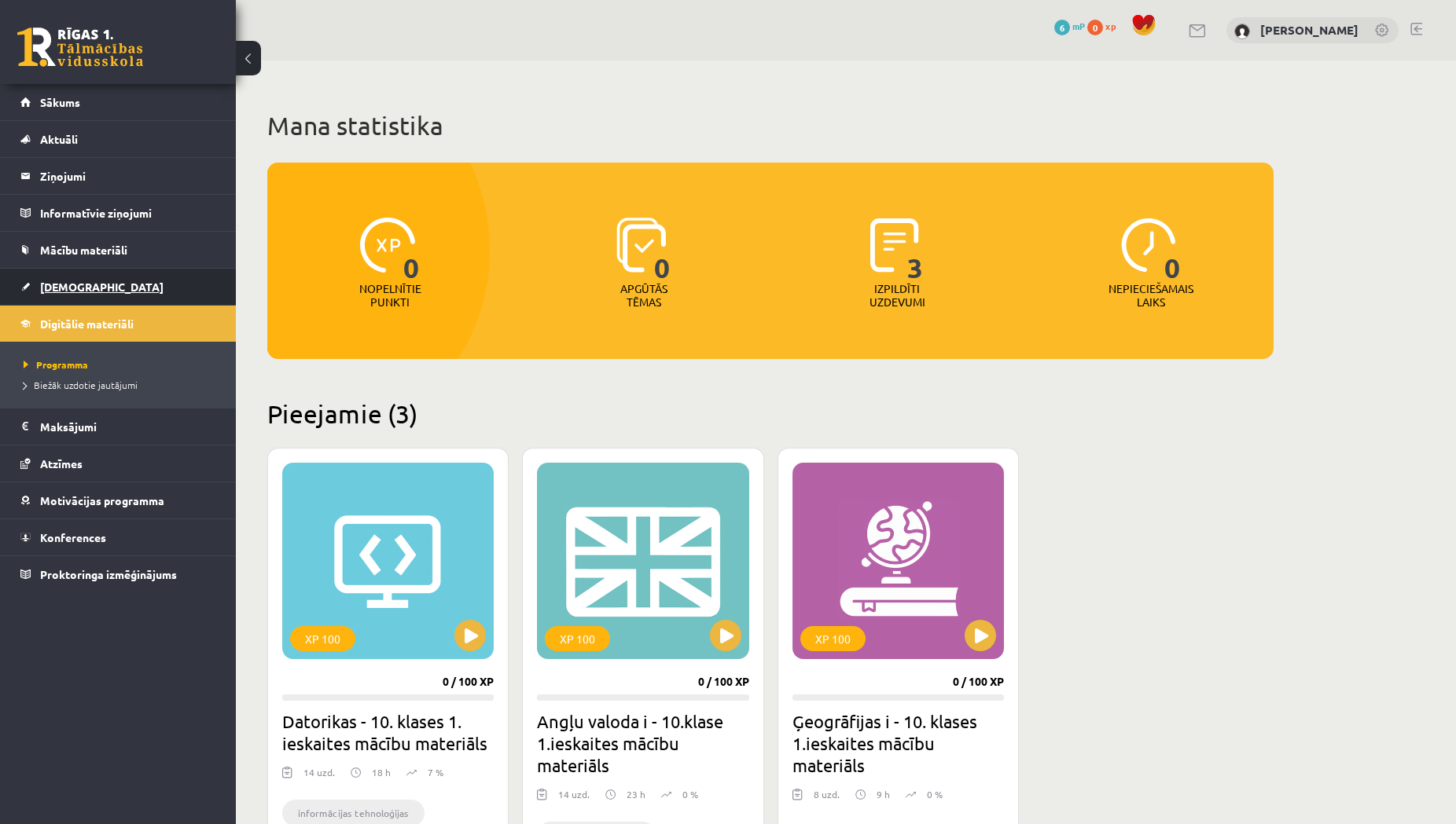
click at [85, 287] on span "[DEMOGRAPHIC_DATA]" at bounding box center [102, 286] width 124 height 14
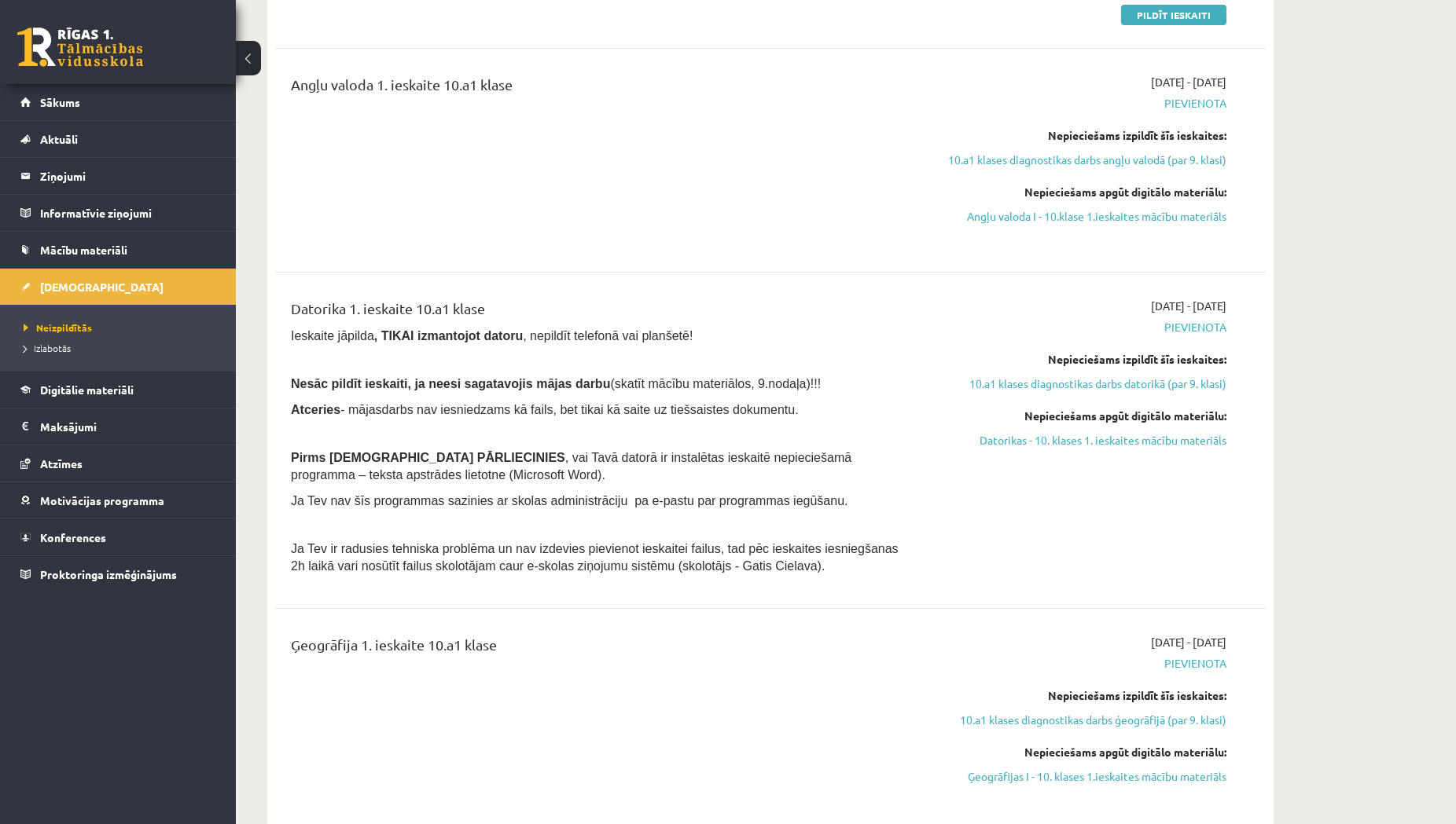
scroll to position [802, 0]
